Goal: Find specific page/section: Find specific page/section

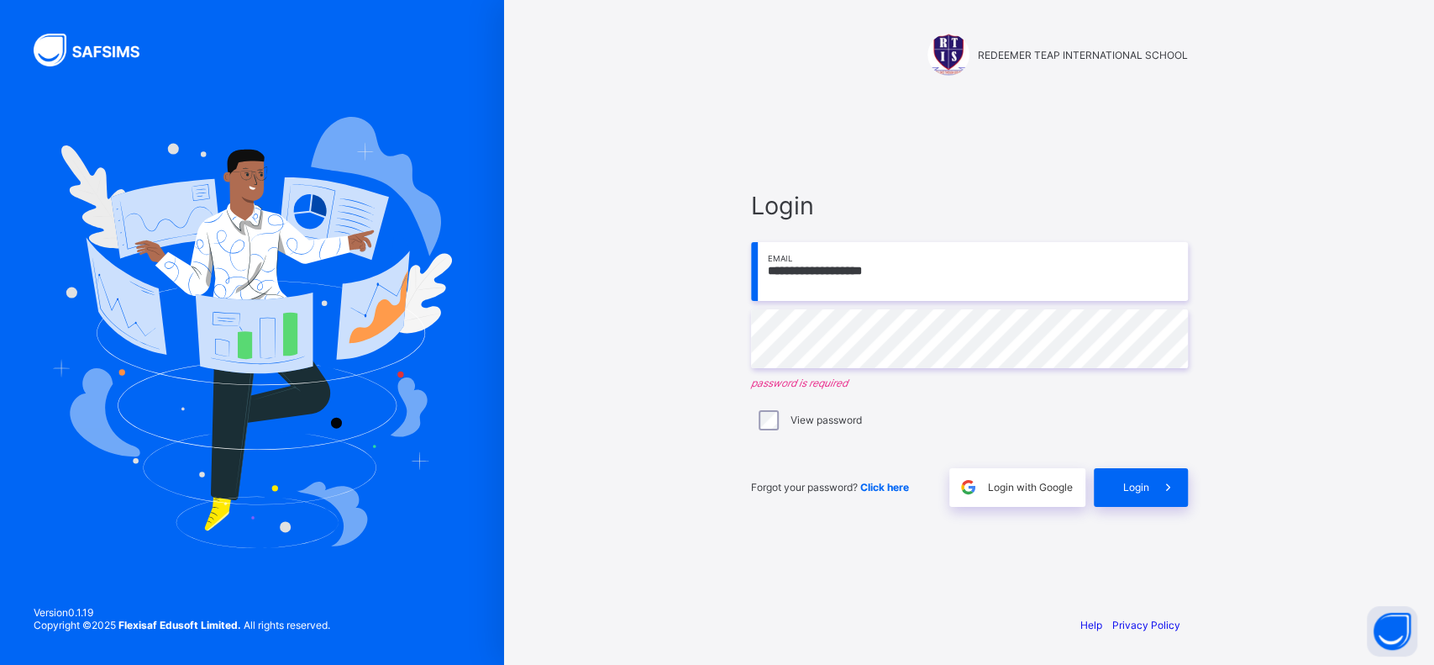
type input "**********"
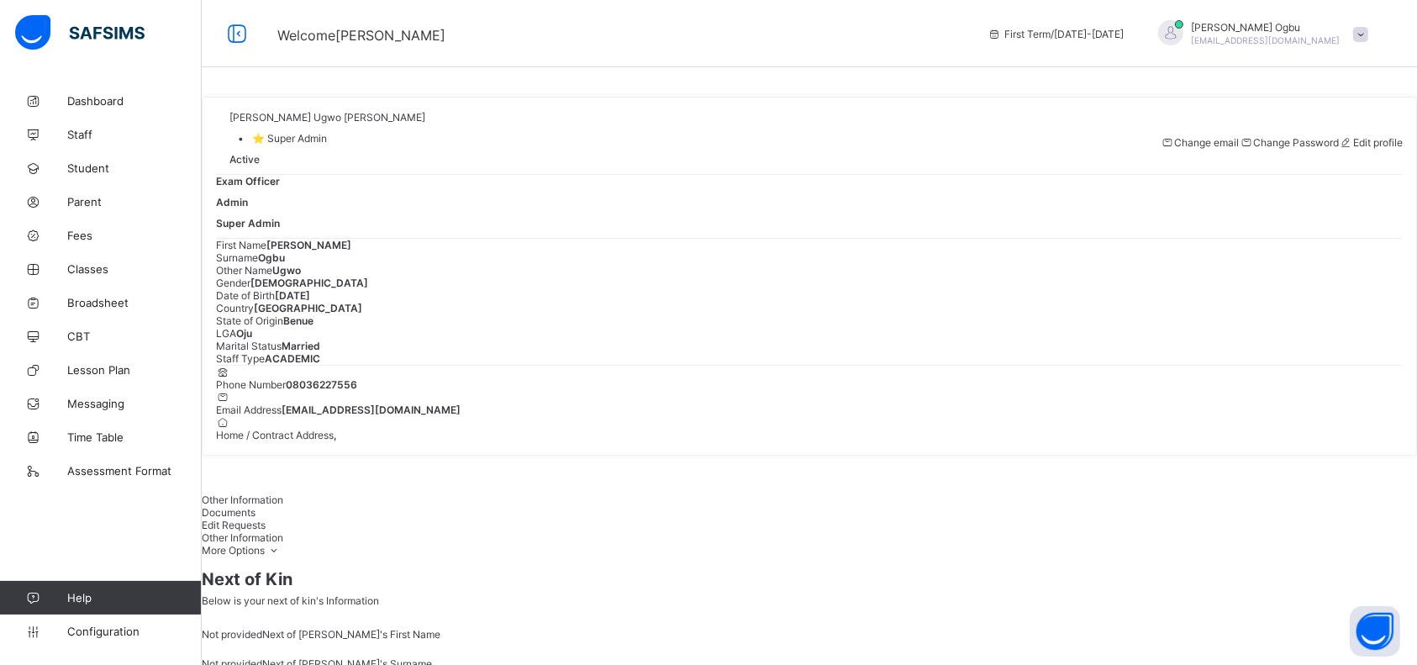
click at [78, 235] on span "Fees" at bounding box center [134, 235] width 134 height 13
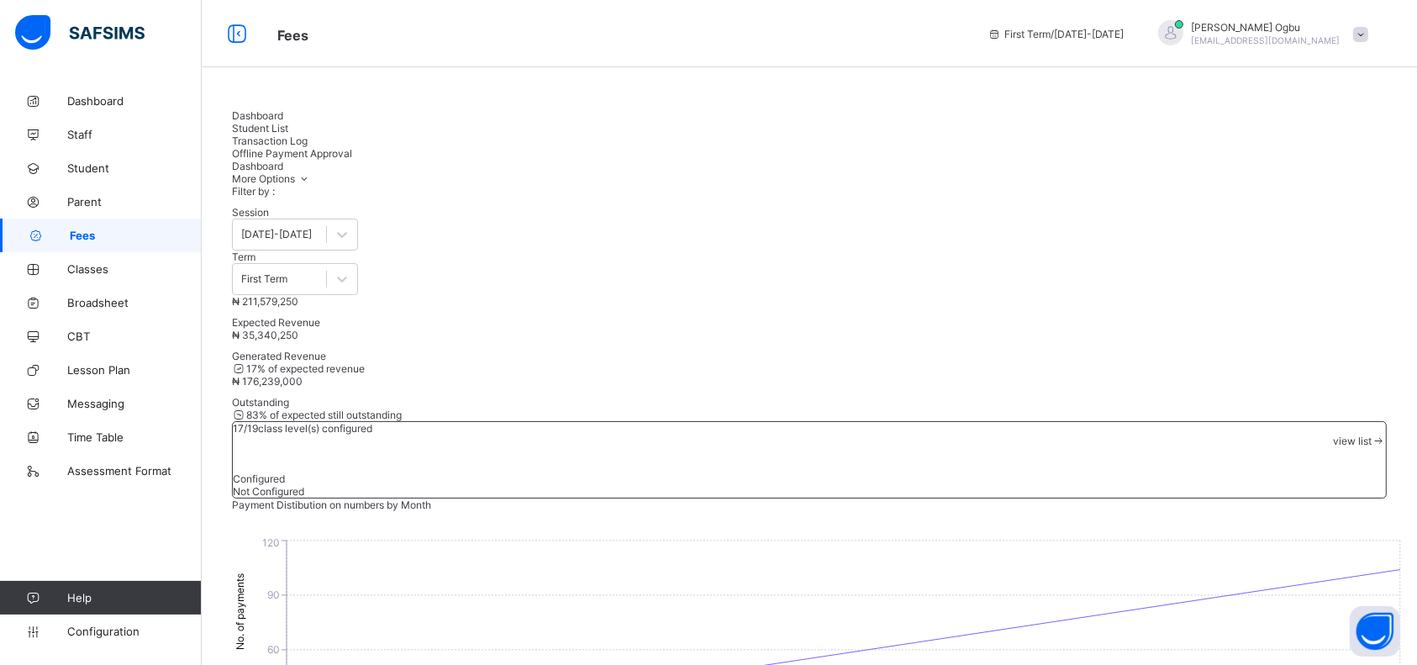
click at [288, 129] on span "Student List" at bounding box center [260, 128] width 56 height 13
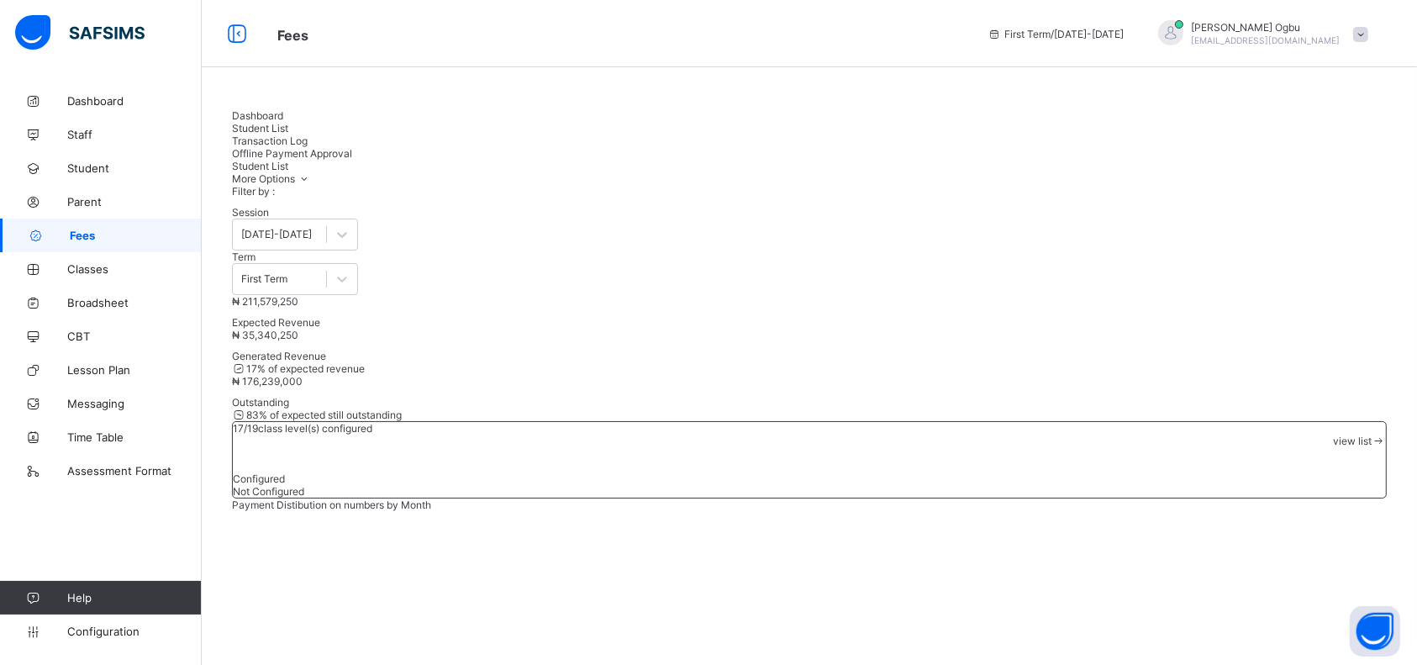
click at [259, 122] on span "Dashboard" at bounding box center [257, 115] width 51 height 13
